Goal: Find specific page/section: Find specific page/section

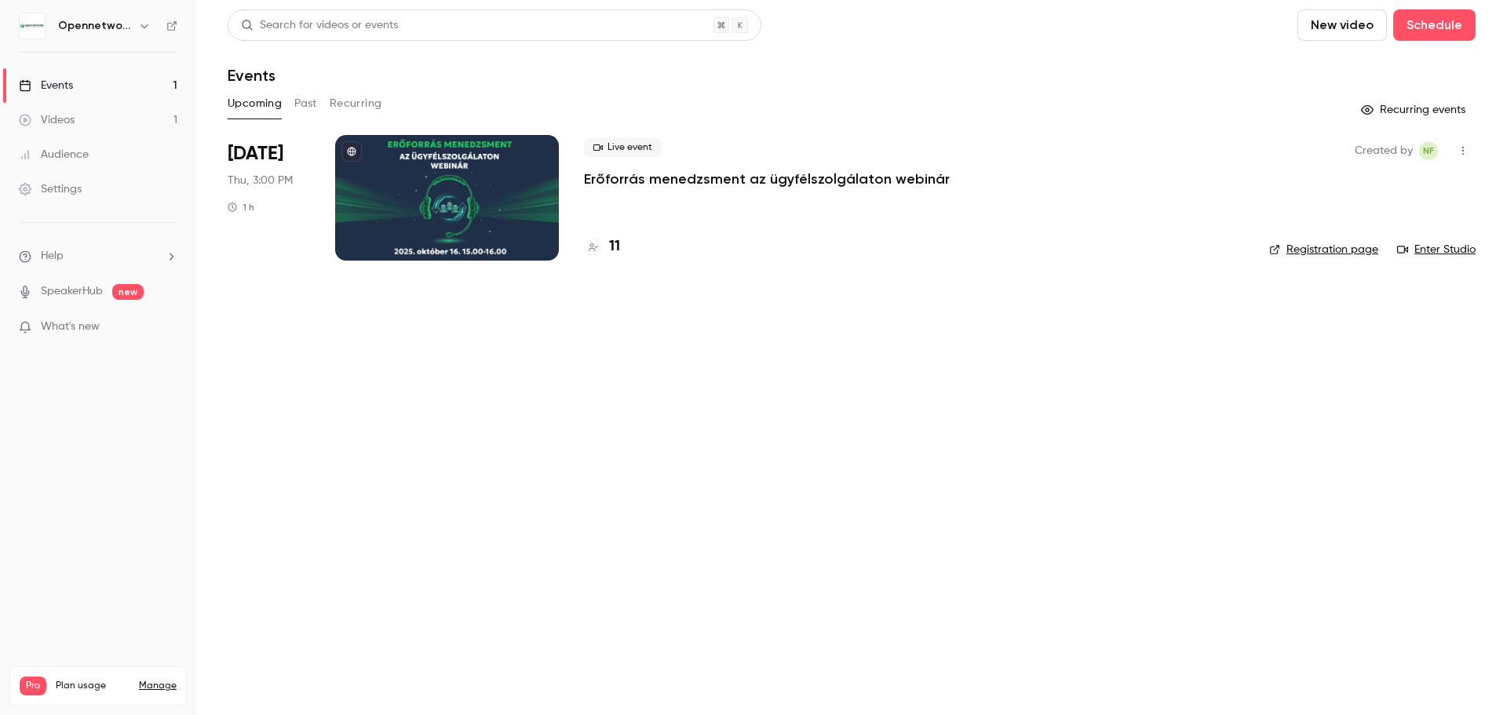
click at [142, 29] on icon "button" at bounding box center [144, 26] width 13 height 13
click at [126, 152] on div "Billing" at bounding box center [133, 145] width 152 height 16
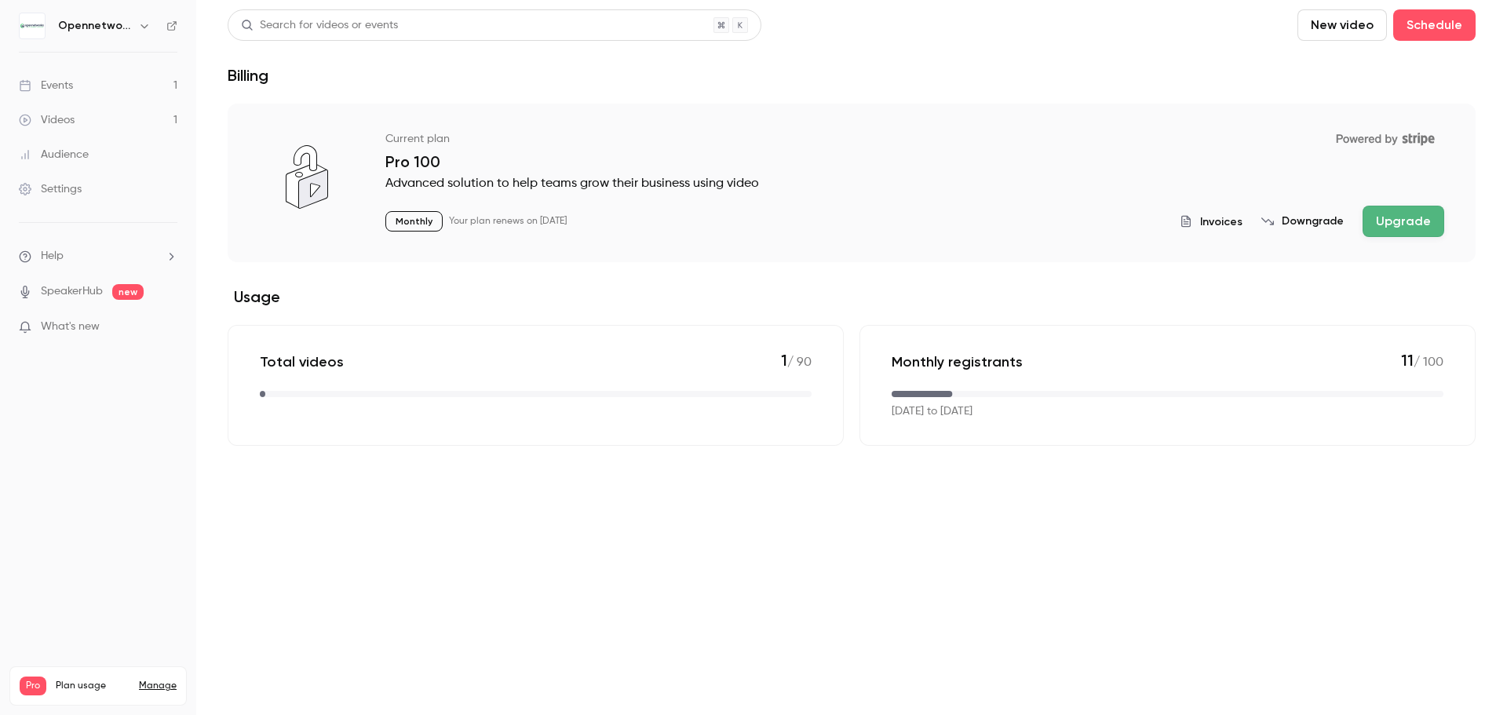
click at [1227, 228] on span "Invoices" at bounding box center [1221, 222] width 42 height 16
